Goal: Find contact information: Find contact information

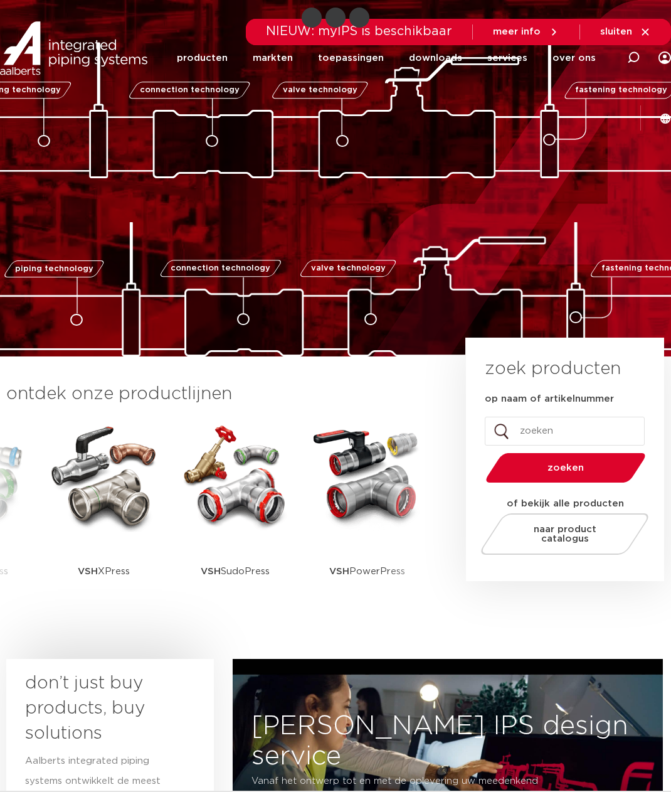
click at [533, 430] on input "op naam of artikelnummer" at bounding box center [565, 431] width 160 height 29
type input "rubbers buitenkraan"
click at [481, 452] on button "zoeken" at bounding box center [566, 468] width 170 height 32
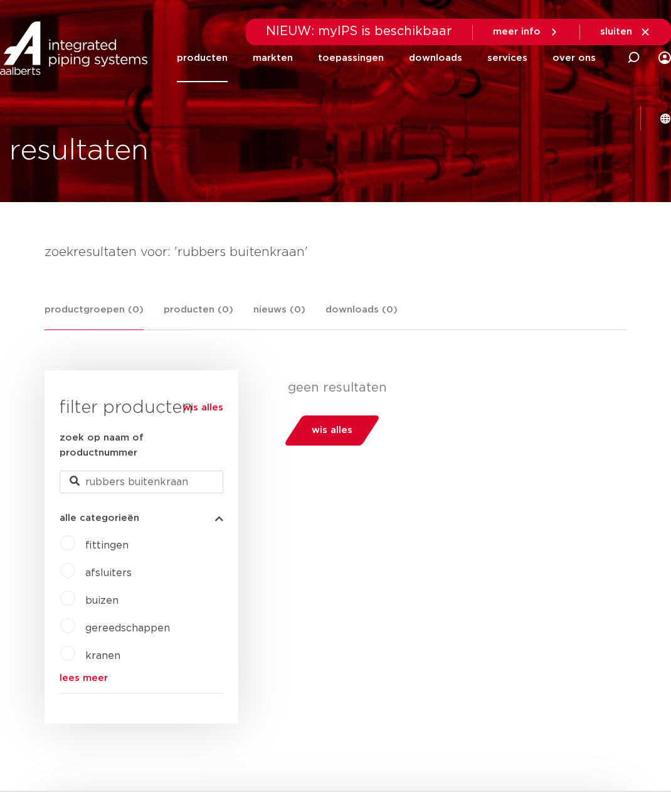
click at [110, 651] on span "kranen" at bounding box center [102, 656] width 35 height 10
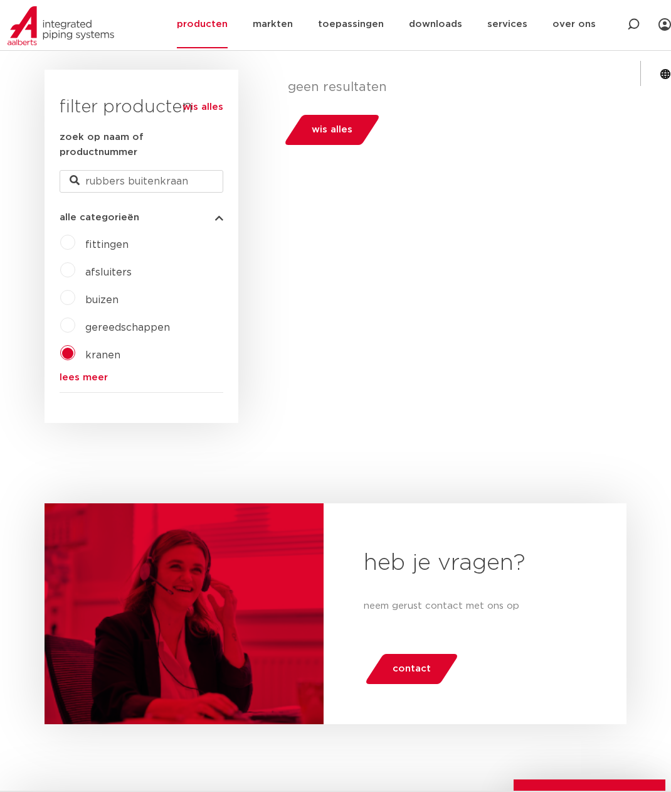
scroll to position [439, 0]
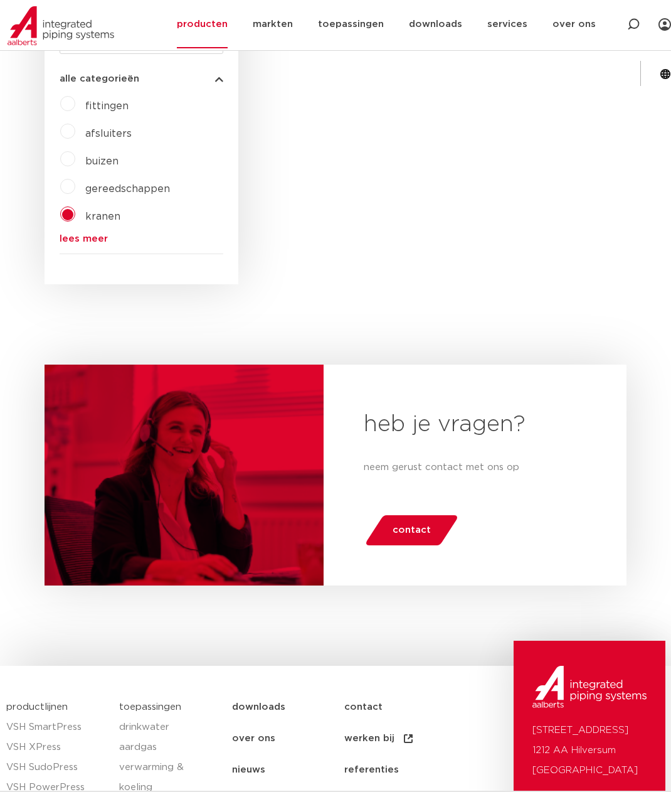
click at [430, 515] on link "contact" at bounding box center [412, 530] width 95 height 30
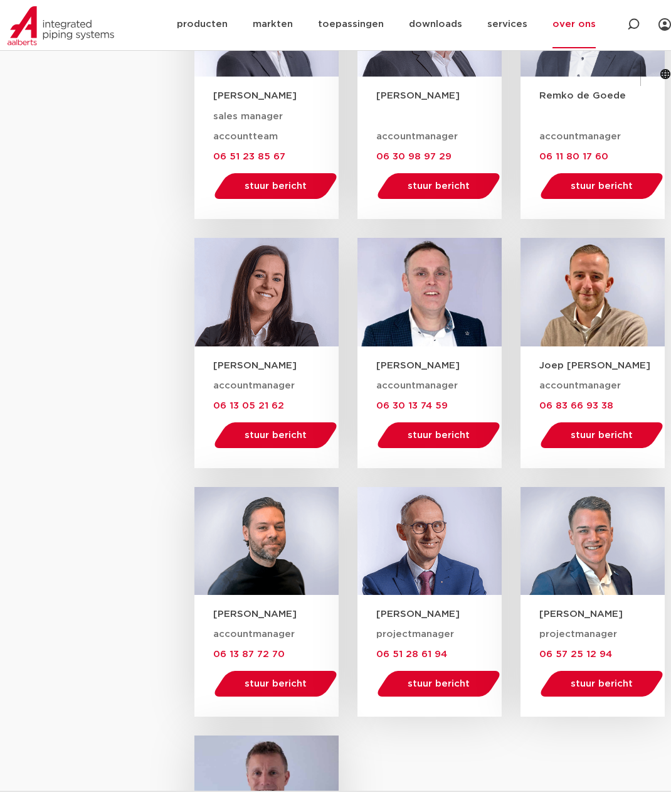
scroll to position [1318, 0]
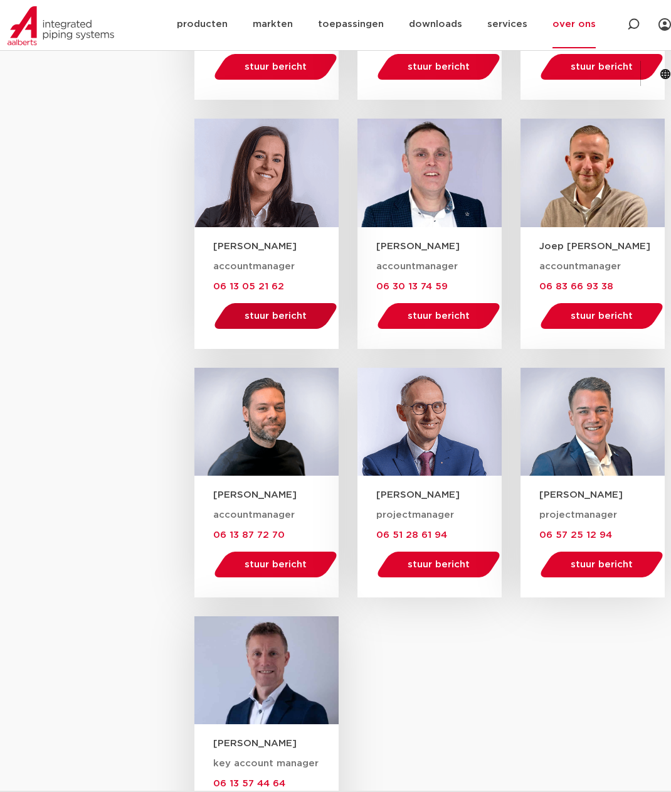
click at [252, 319] on span "stuur bericht" at bounding box center [276, 315] width 62 height 9
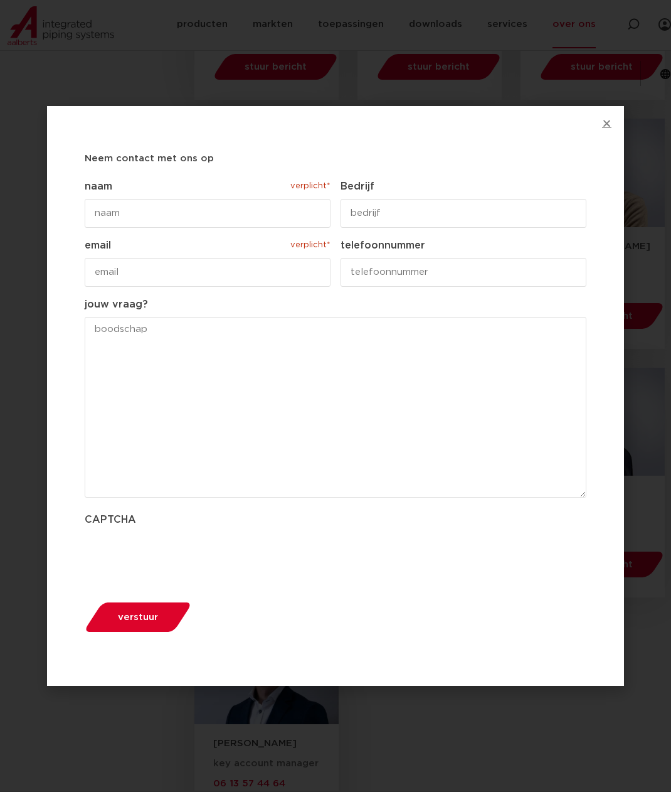
click at [605, 120] on icon "Close" at bounding box center [606, 123] width 9 height 9
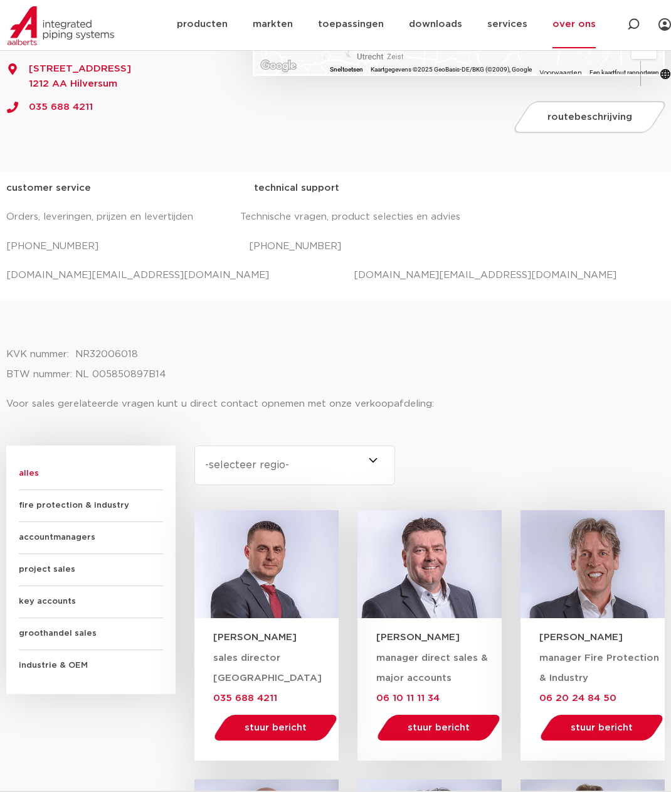
scroll to position [188, 0]
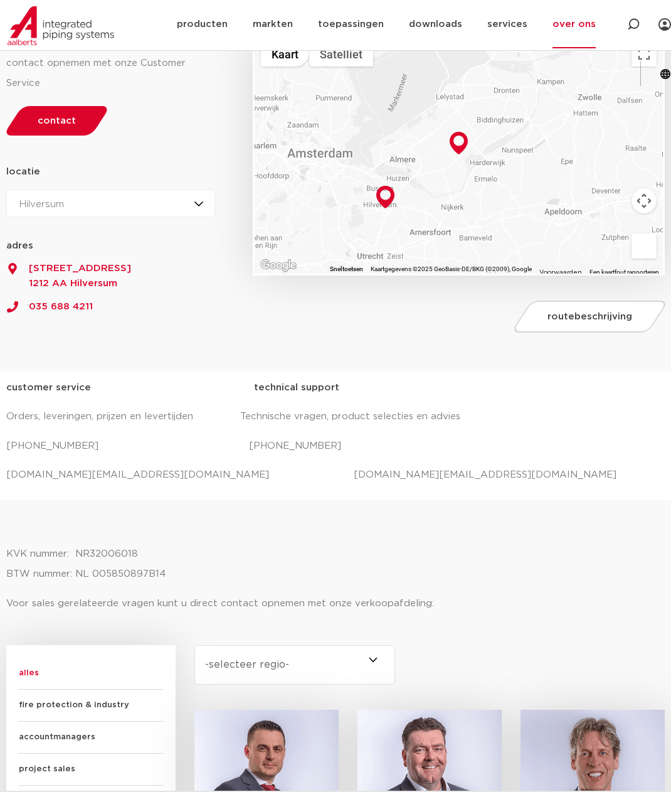
click at [430, 343] on section "Voor algemene en technische vragen kunt u contact opnemen met onze Customer Ser…" at bounding box center [335, 192] width 671 height 357
